Goal: Navigation & Orientation: Find specific page/section

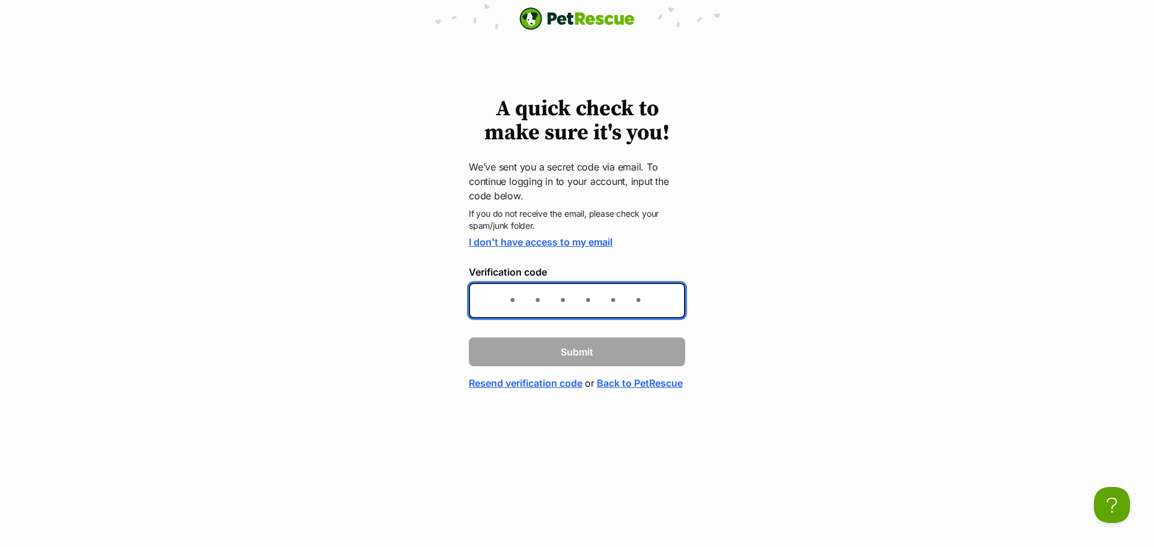
click at [526, 290] on input "Verification code" at bounding box center [577, 300] width 216 height 35
paste input "0f414a"
type input "0f414a"
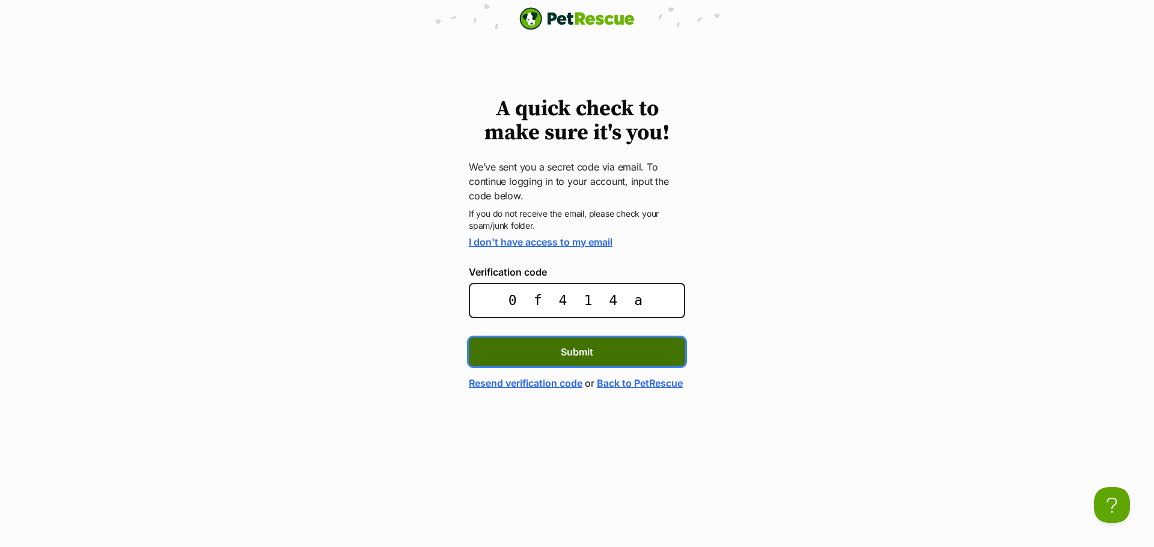
click at [577, 349] on span "Submit" at bounding box center [577, 352] width 32 height 14
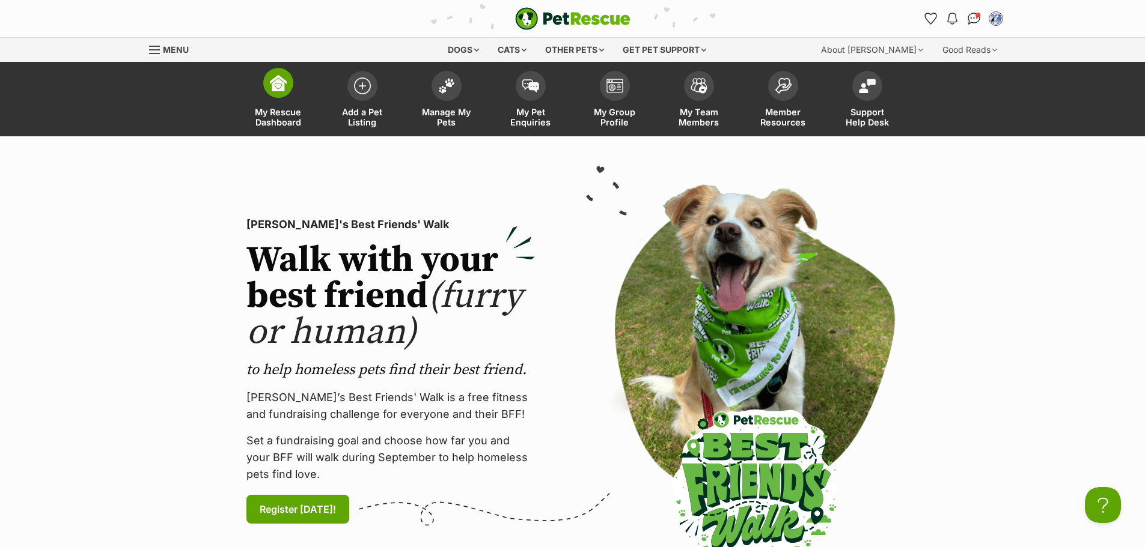
click at [284, 113] on span "My Rescue Dashboard" at bounding box center [278, 117] width 54 height 20
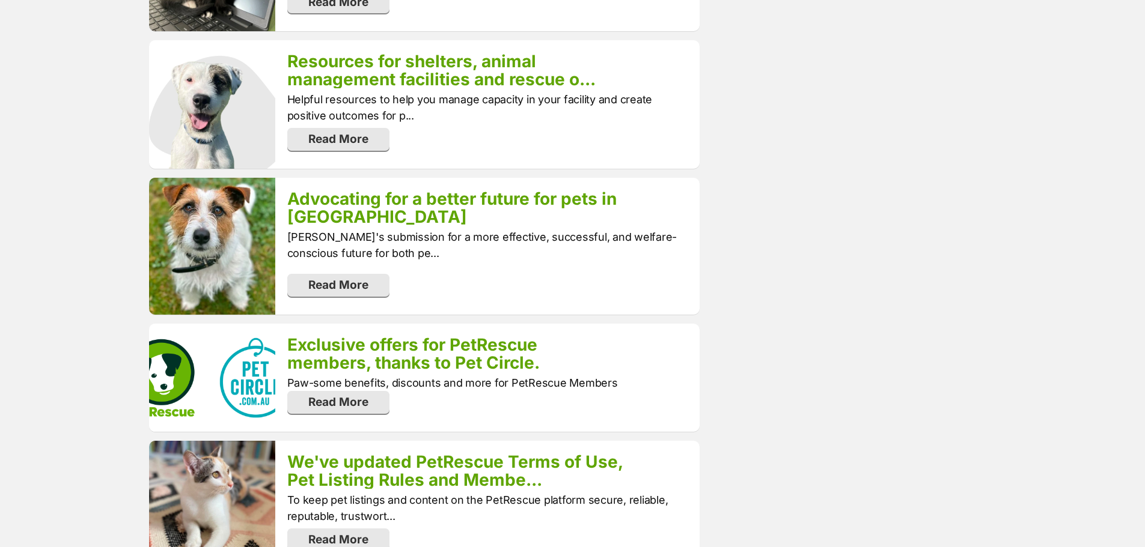
scroll to position [1442, 0]
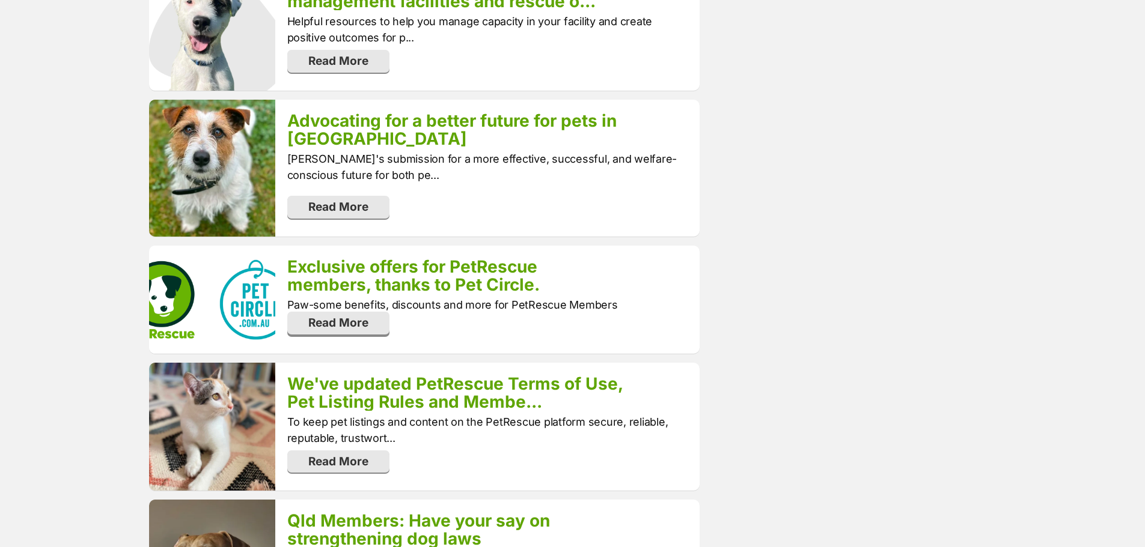
click at [335, 316] on span "Read More" at bounding box center [338, 323] width 60 height 14
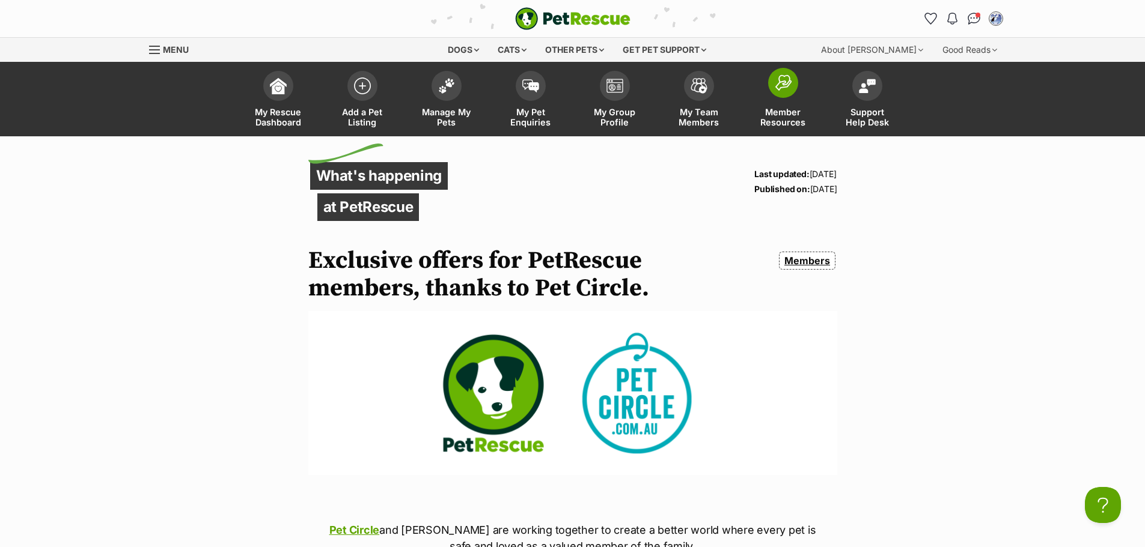
click at [777, 109] on span "Member Resources" at bounding box center [783, 117] width 54 height 20
click at [282, 117] on span "My Rescue Dashboard" at bounding box center [278, 117] width 54 height 20
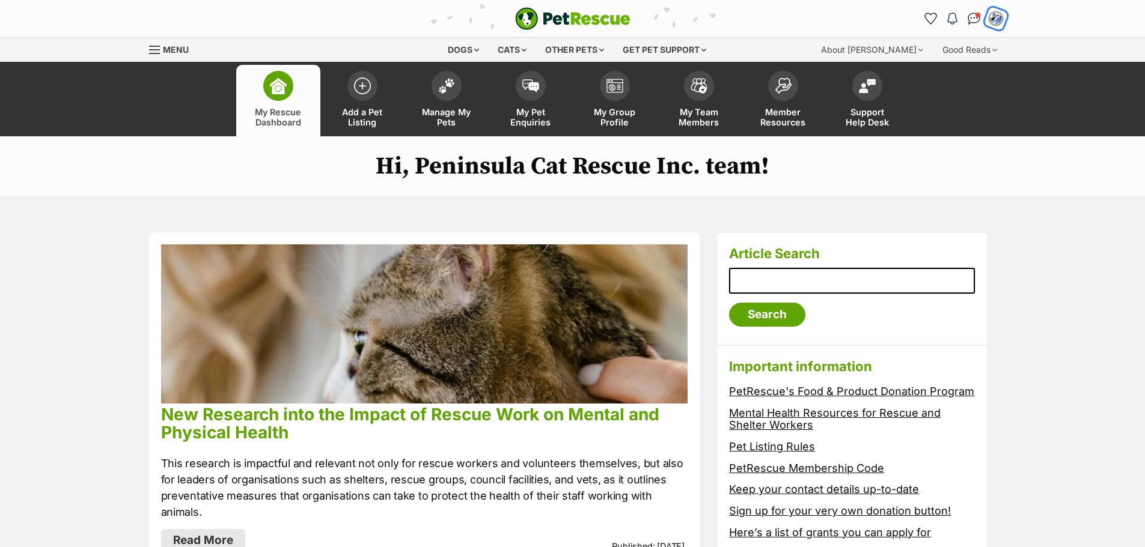
click at [997, 19] on img "My account" at bounding box center [996, 19] width 16 height 16
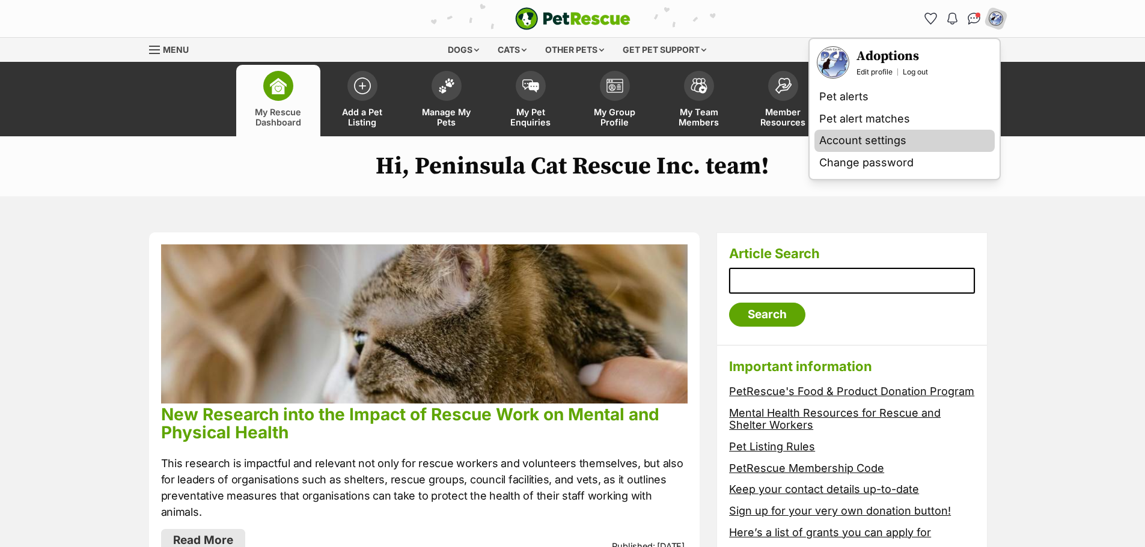
click at [854, 138] on link "Account settings" at bounding box center [904, 141] width 180 height 22
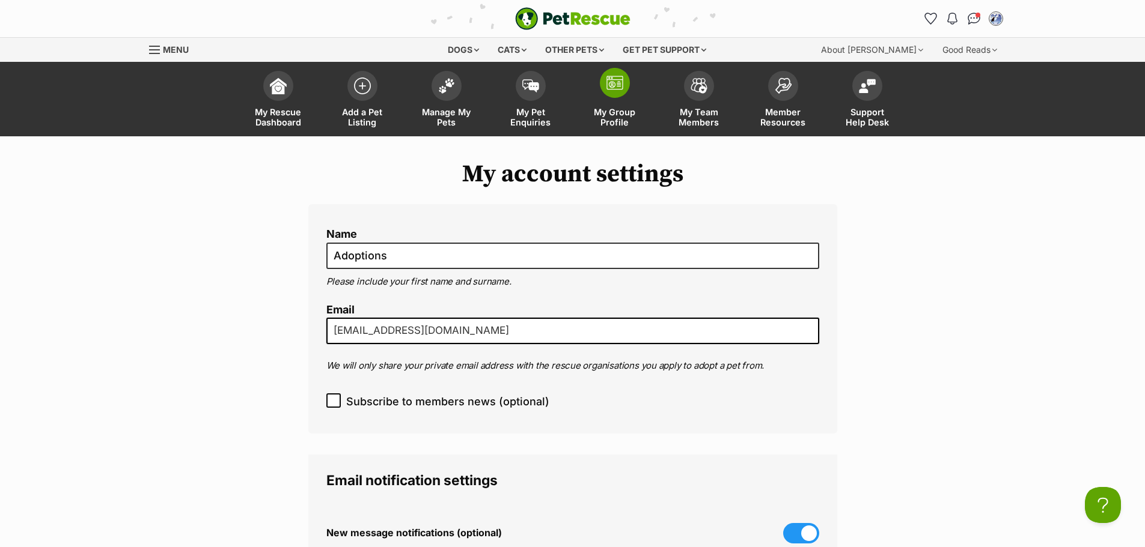
click at [610, 112] on span "My Group Profile" at bounding box center [615, 117] width 54 height 20
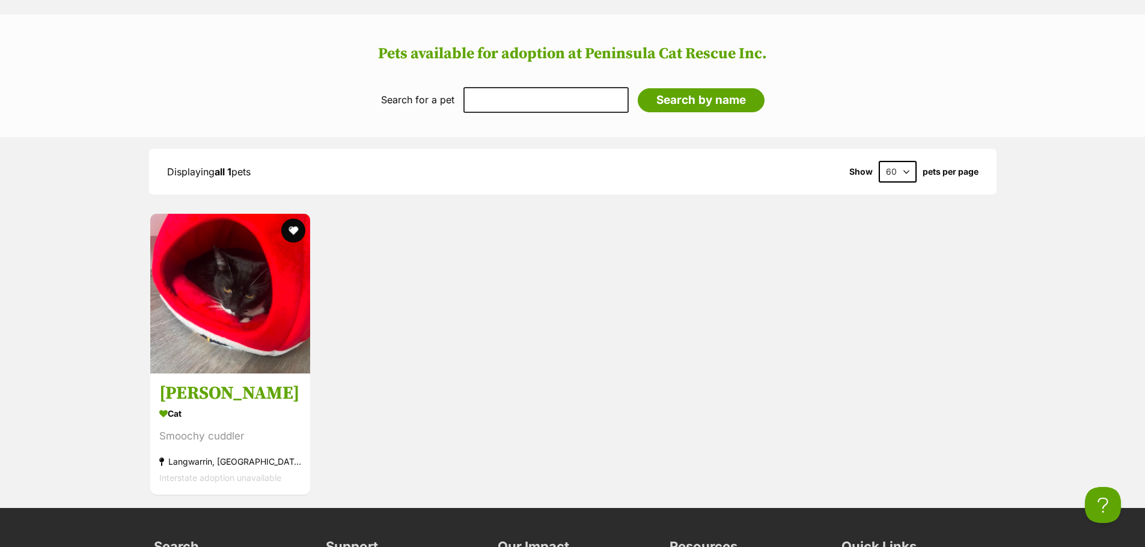
scroll to position [1442, 0]
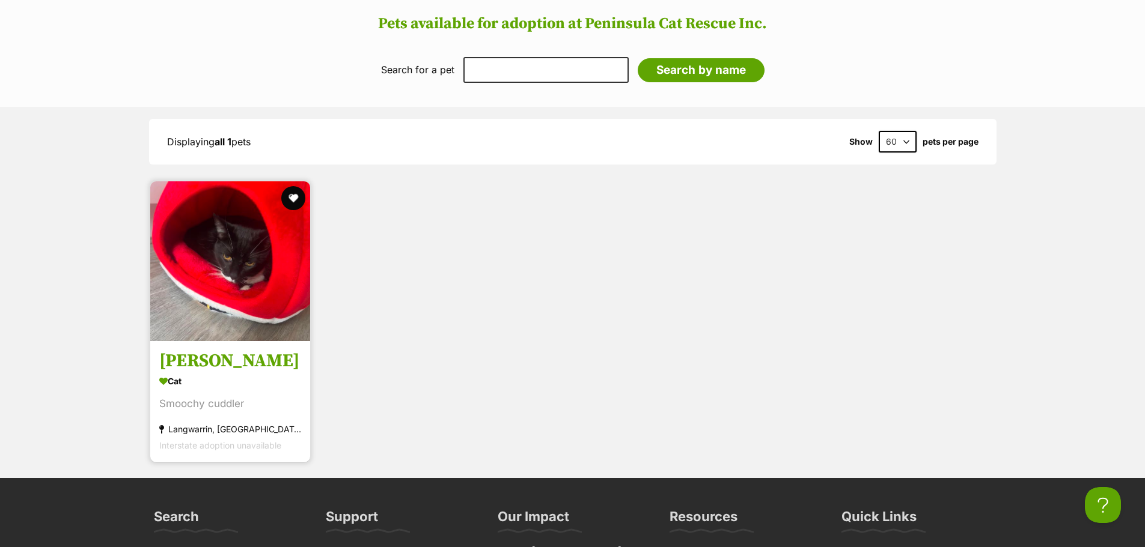
click at [226, 350] on h3 "[PERSON_NAME]" at bounding box center [230, 361] width 142 height 23
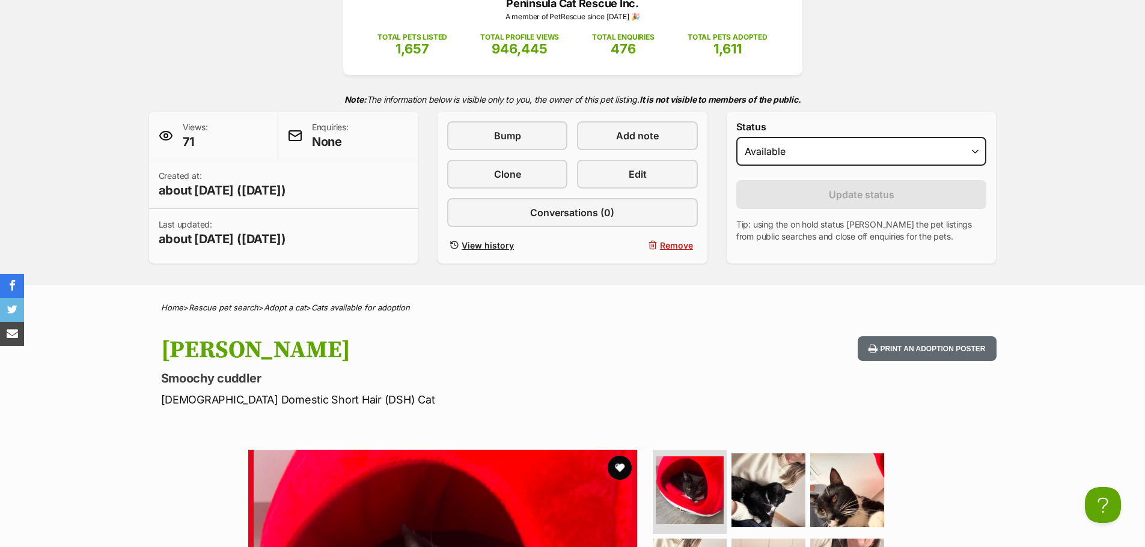
scroll to position [180, 0]
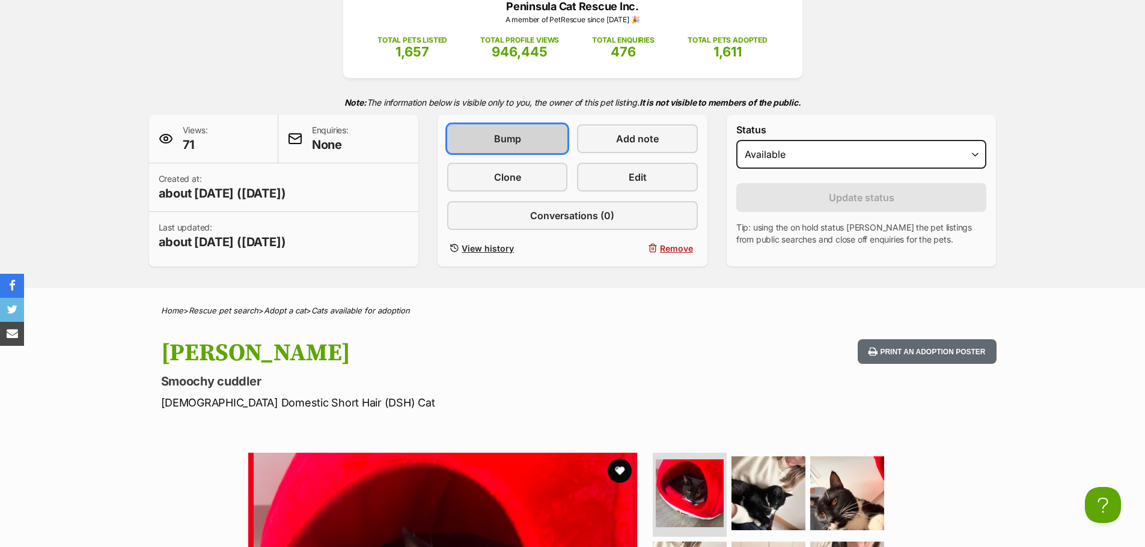
click at [500, 134] on span "Bump" at bounding box center [507, 139] width 27 height 14
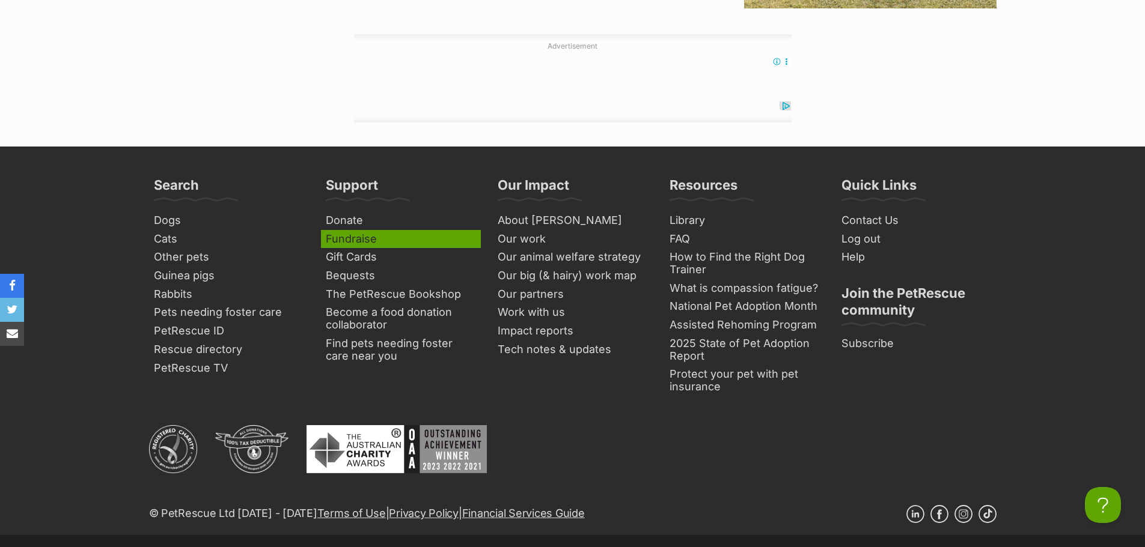
click at [357, 236] on link "Fundraise" at bounding box center [401, 239] width 160 height 19
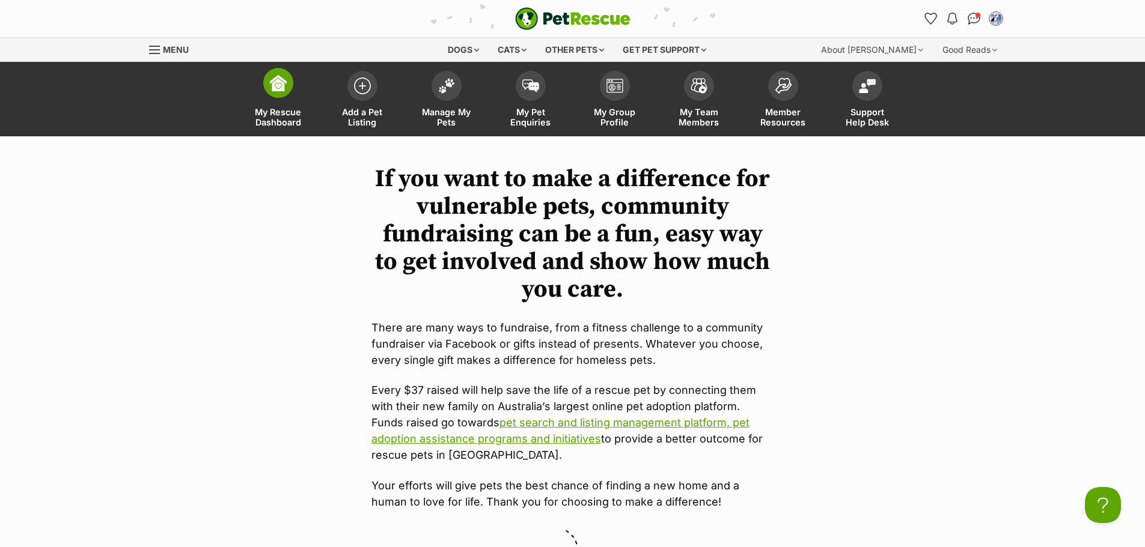
click at [281, 112] on span "My Rescue Dashboard" at bounding box center [278, 117] width 54 height 20
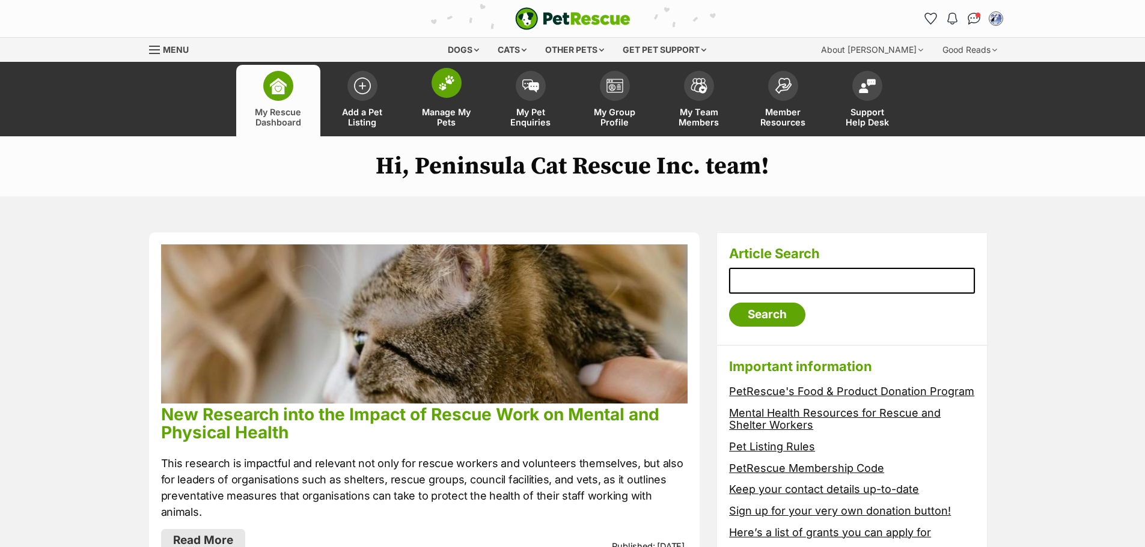
click at [442, 111] on span "Manage My Pets" at bounding box center [446, 117] width 54 height 20
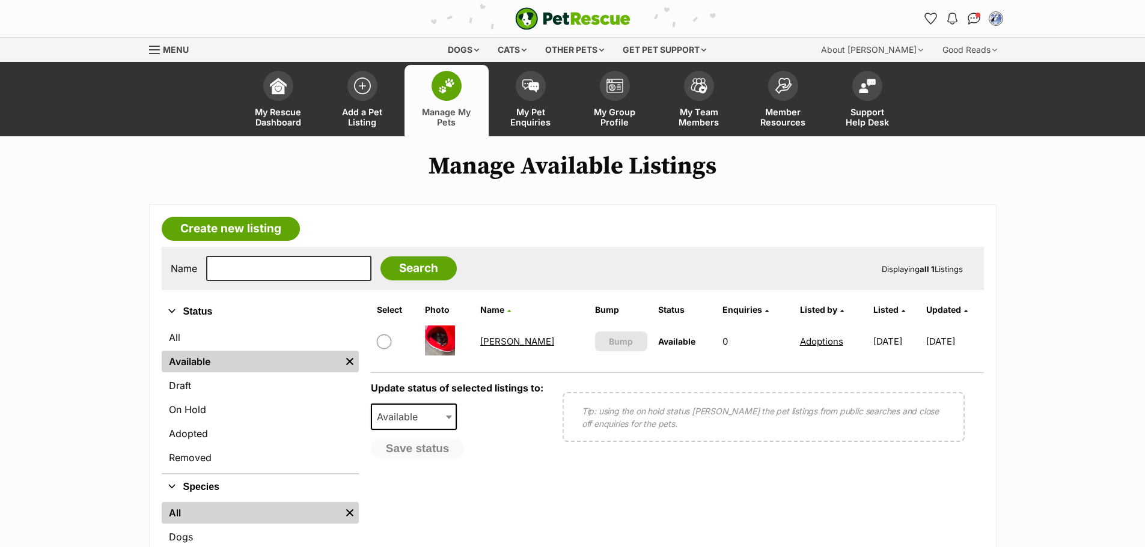
click at [496, 342] on link "[PERSON_NAME]" at bounding box center [517, 341] width 74 height 11
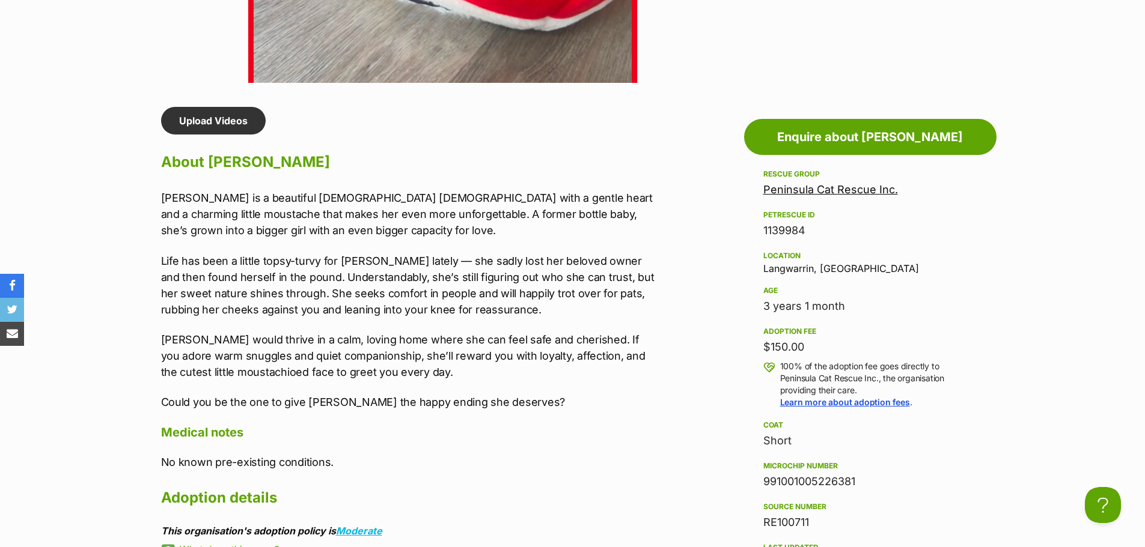
scroll to position [961, 0]
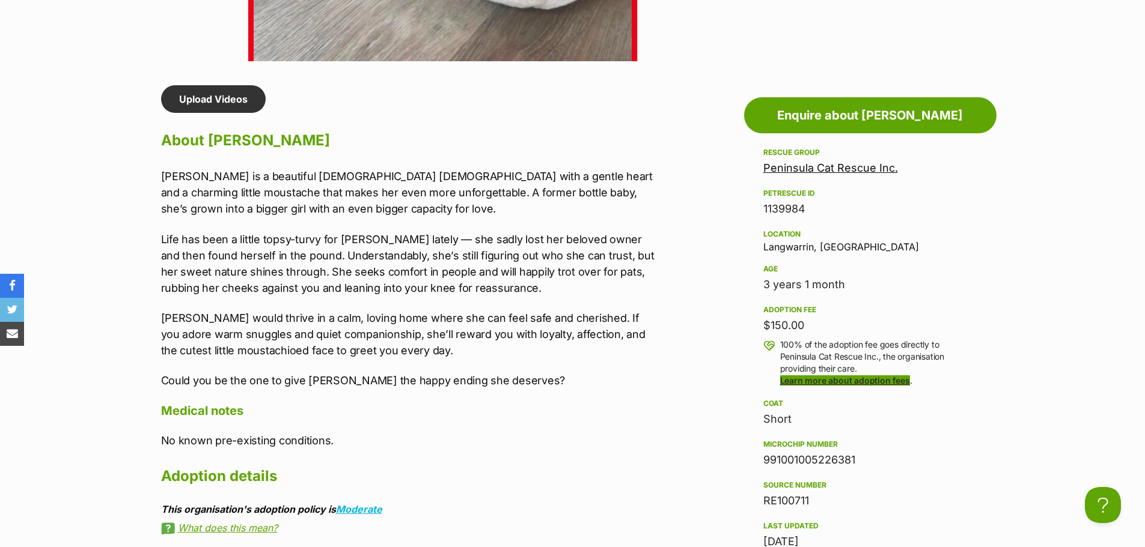
click at [872, 380] on link "Learn more about adoption fees" at bounding box center [845, 380] width 130 height 10
